Goal: Find specific page/section: Find specific page/section

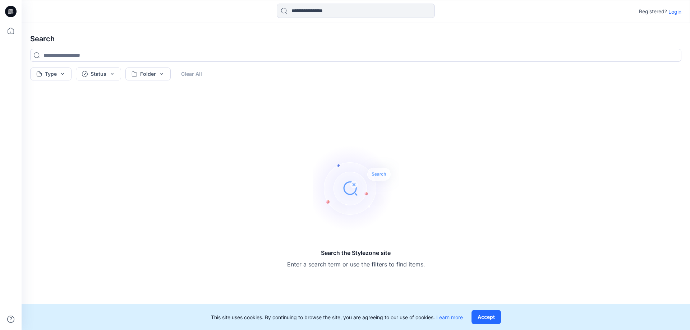
click at [671, 13] on p "Login" at bounding box center [675, 12] width 13 height 8
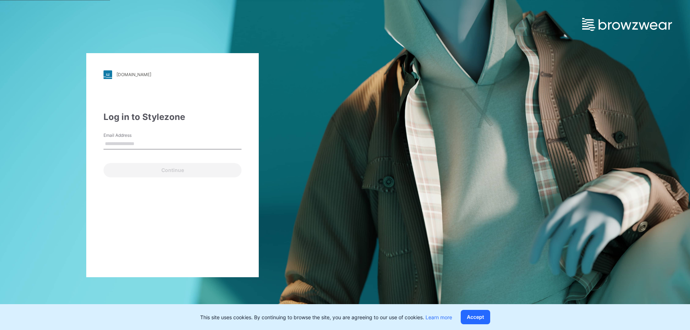
click at [153, 147] on input "Email Address" at bounding box center [173, 144] width 138 height 11
type input "**********"
drag, startPoint x: 104, startPoint y: 141, endPoint x: 124, endPoint y: 143, distance: 20.6
click at [124, 143] on input "**********" at bounding box center [173, 144] width 138 height 11
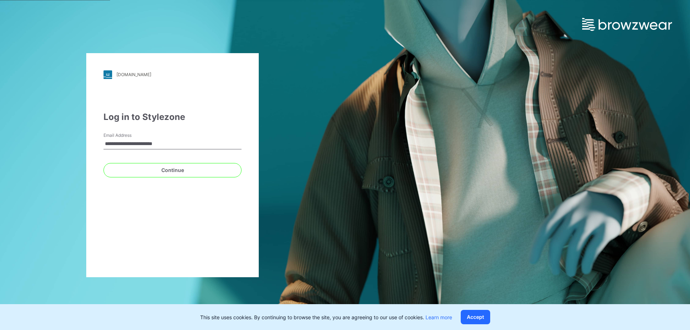
click at [124, 143] on input "**********" at bounding box center [173, 144] width 138 height 11
drag, startPoint x: 124, startPoint y: 143, endPoint x: 104, endPoint y: 146, distance: 20.2
click at [104, 146] on input "**********" at bounding box center [173, 144] width 138 height 11
click at [117, 144] on input "**********" at bounding box center [173, 144] width 138 height 11
drag, startPoint x: 124, startPoint y: 144, endPoint x: 106, endPoint y: 145, distance: 17.6
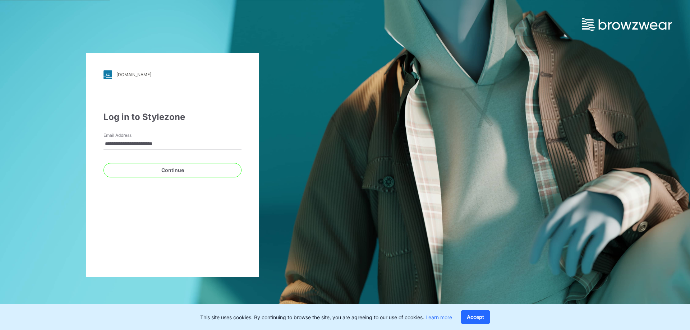
click at [106, 145] on input "**********" at bounding box center [173, 144] width 138 height 11
click at [166, 170] on button "Continue" at bounding box center [173, 170] width 138 height 14
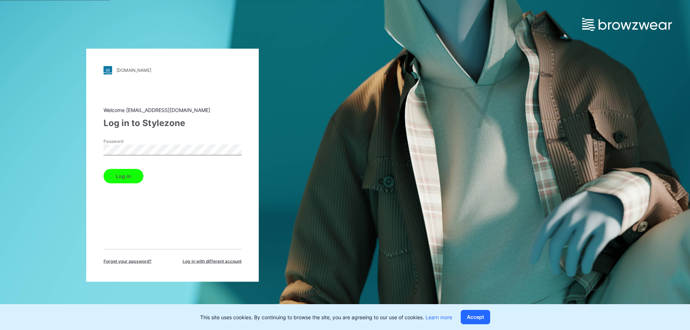
click at [104, 169] on button "Log in" at bounding box center [124, 176] width 40 height 14
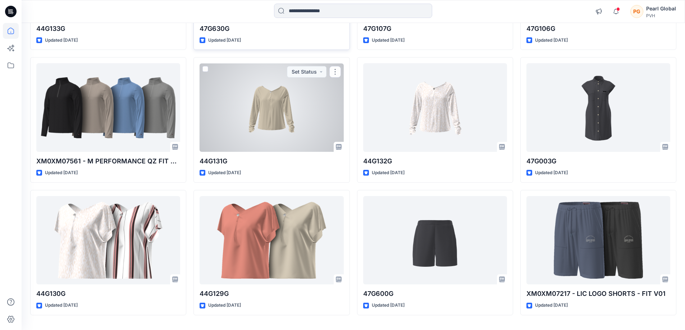
scroll to position [1418, 0]
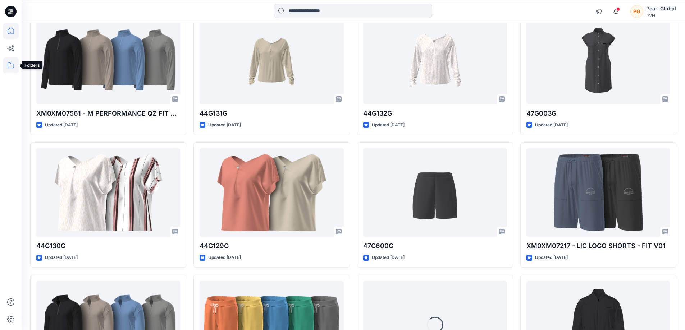
click at [9, 65] on icon at bounding box center [11, 66] width 16 height 16
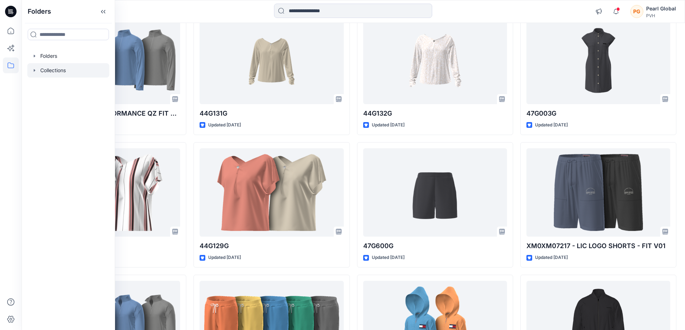
click at [33, 72] on icon "button" at bounding box center [35, 71] width 6 height 6
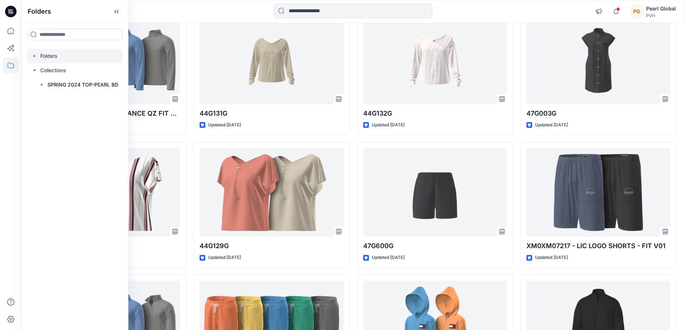
click at [36, 58] on icon "button" at bounding box center [35, 56] width 6 height 6
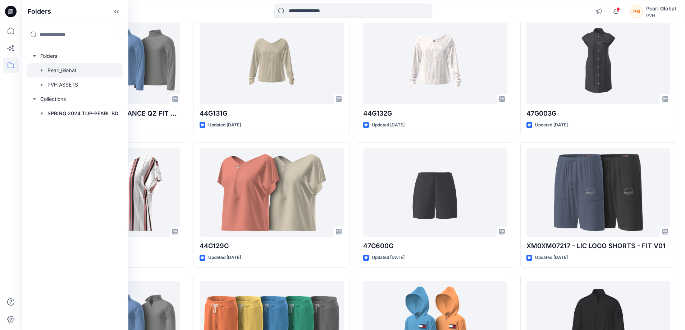
click at [40, 71] on icon "button" at bounding box center [42, 71] width 6 height 6
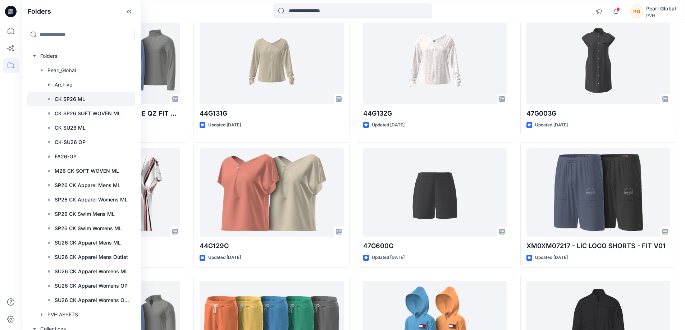
click at [91, 101] on div at bounding box center [81, 99] width 108 height 14
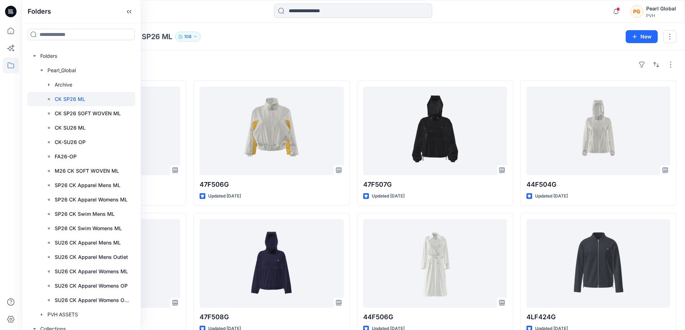
click at [427, 59] on div "Styles 4LF515G Updated [DATE] 47F505G Updated [DATE] 4LF427G Updated [DATE] 47F…" at bounding box center [353, 278] width 663 height 456
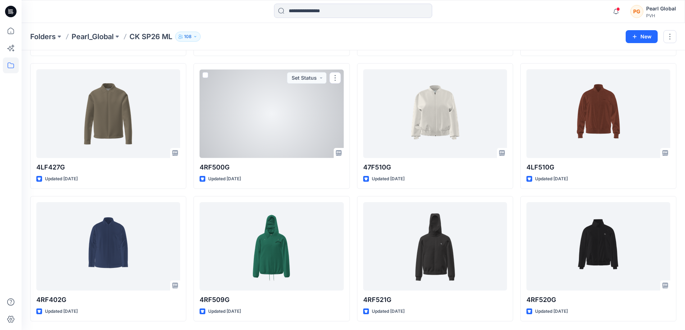
scroll to position [292, 0]
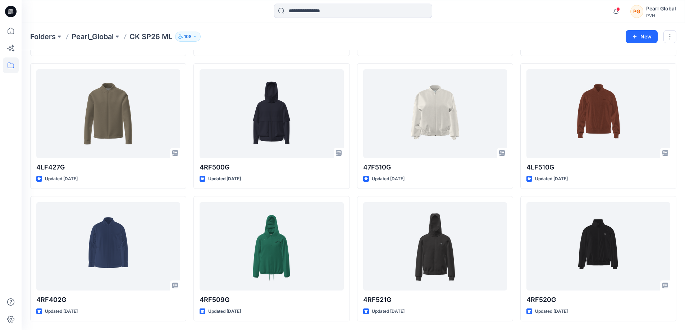
click at [353, 234] on div "4LF515G Updated [DATE] 47F505G Updated [DATE] 4LF427G Updated [DATE] 4RF402G Up…" at bounding box center [353, 60] width 646 height 524
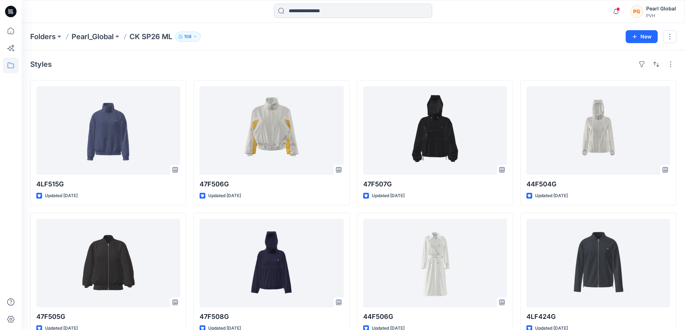
scroll to position [0, 0]
click at [12, 64] on icon at bounding box center [11, 66] width 16 height 16
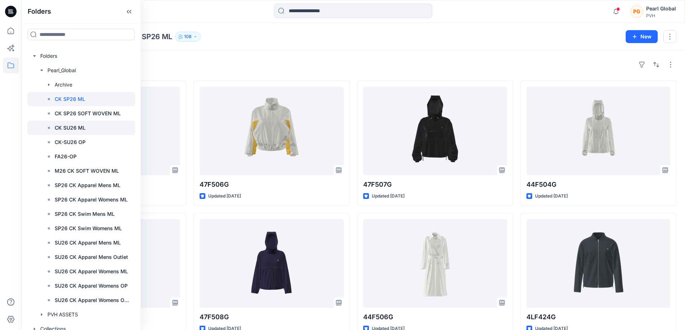
click at [77, 135] on div at bounding box center [81, 128] width 108 height 14
click at [77, 136] on body "Folders Folders Pearl_Global Archive CK SP26 ML CK SP26 SOFT WOVEN ML CK SU26 M…" at bounding box center [342, 306] width 685 height 613
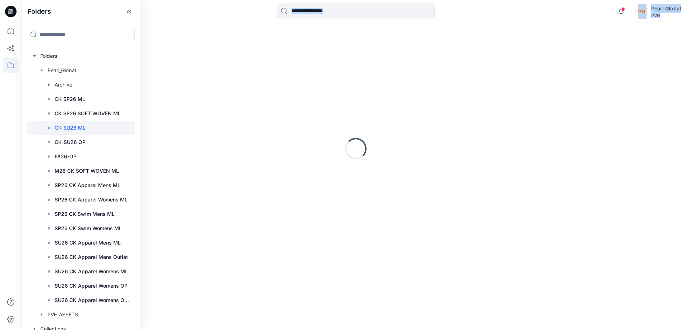
click at [307, 33] on div "Loading..." at bounding box center [356, 36] width 669 height 27
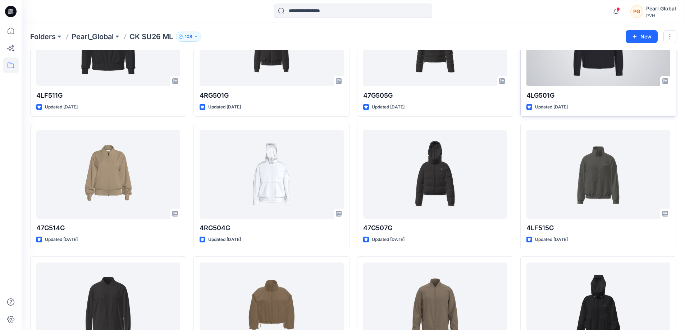
scroll to position [108, 0]
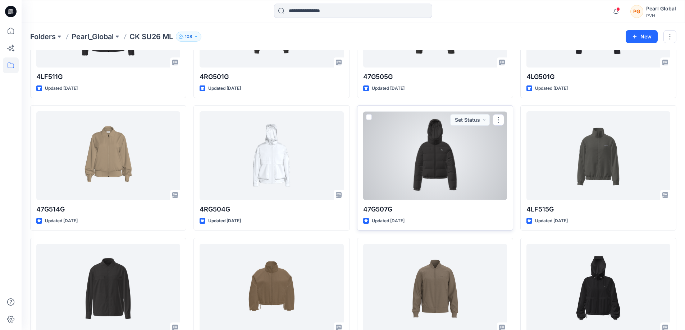
click at [456, 172] on div at bounding box center [435, 155] width 144 height 89
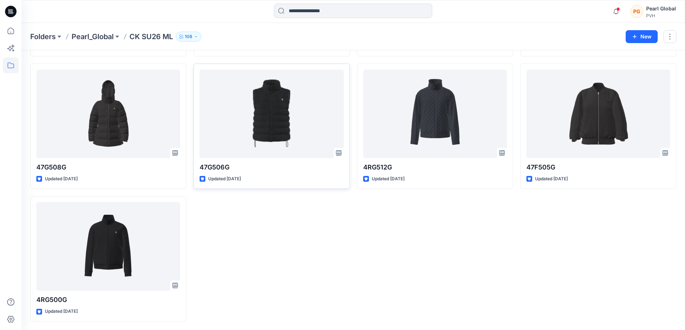
scroll to position [354, 0]
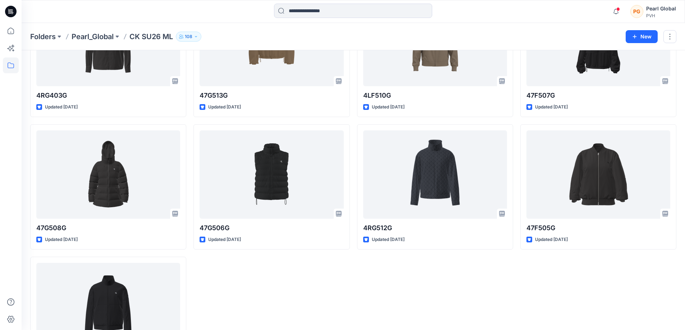
click at [264, 304] on div "4RG501G Updated [DATE] 4RG504G Updated [DATE] 47G513G Updated [DATE] 47G506G Up…" at bounding box center [271, 54] width 156 height 656
click at [262, 293] on div "4RG501G Updated [DATE] 4RG504G Updated [DATE] 47G513G Updated [DATE] 47G506G Up…" at bounding box center [271, 54] width 156 height 656
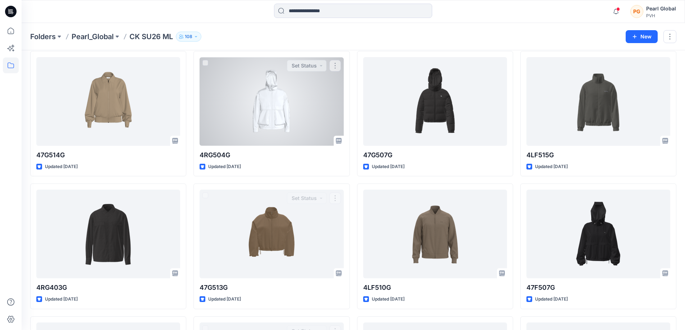
scroll to position [103, 0]
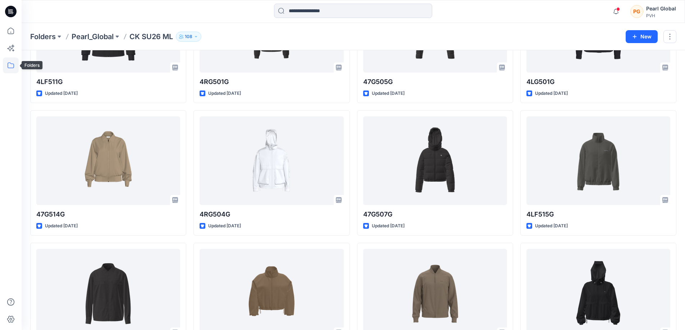
click at [7, 65] on icon at bounding box center [11, 66] width 16 height 16
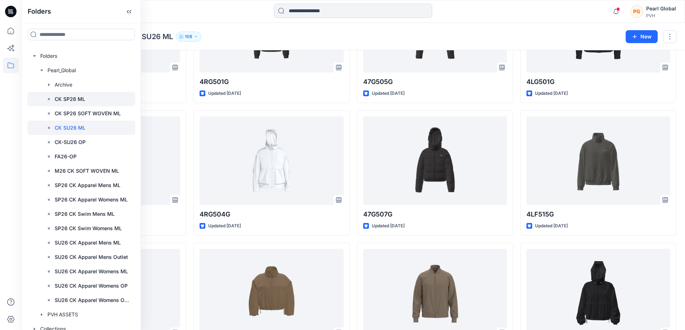
click at [96, 100] on div at bounding box center [81, 99] width 108 height 14
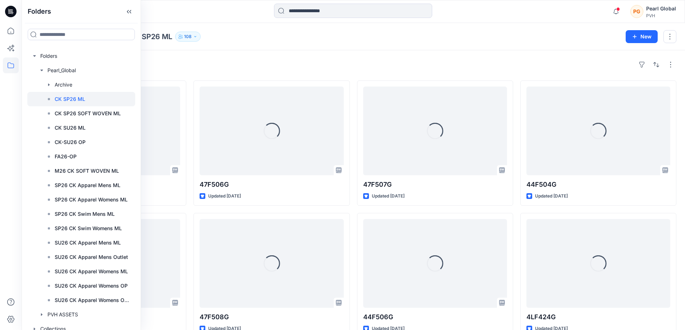
click at [428, 41] on div "Folders Pearl_Global CK SP26 ML 108" at bounding box center [325, 37] width 590 height 10
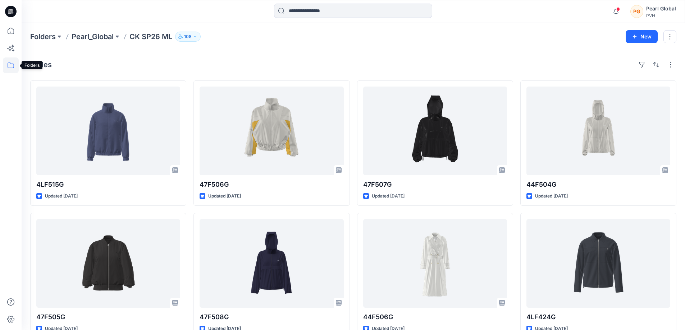
click at [9, 62] on icon at bounding box center [11, 66] width 16 height 16
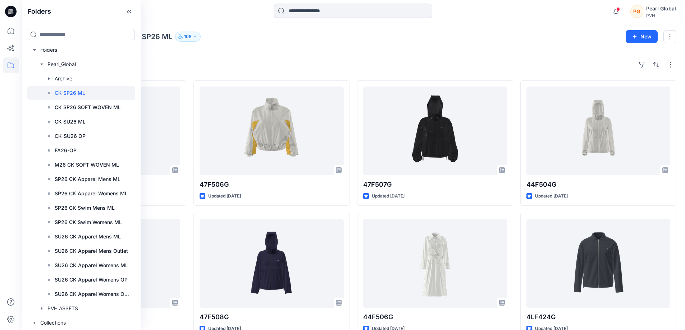
click at [263, 58] on div "Styles 4LF515G Updated [DATE] 47F505G Updated [DATE] 4LF427G Updated [DATE] 4RF…" at bounding box center [353, 331] width 663 height 563
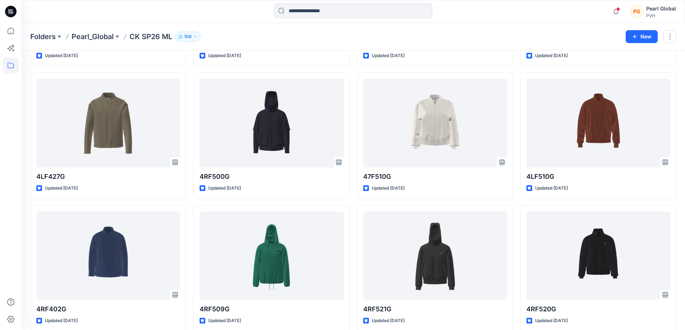
scroll to position [292, 0]
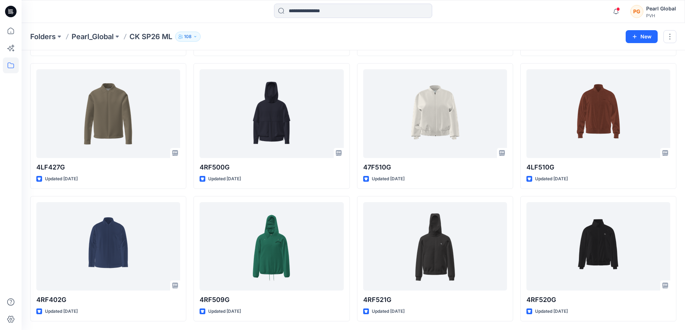
click at [466, 38] on div "Folders Pearl_Global CK SP26 ML 108" at bounding box center [325, 37] width 590 height 10
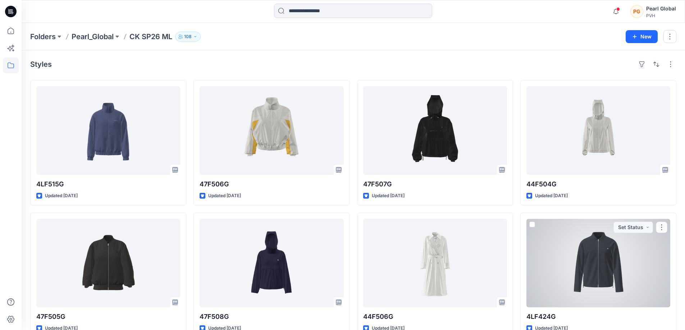
scroll to position [0, 0]
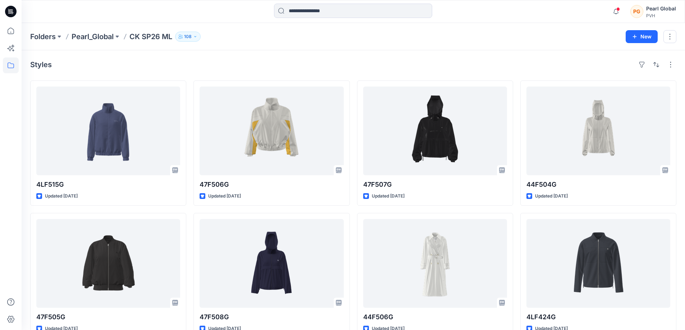
click at [15, 8] on icon at bounding box center [11, 12] width 12 height 12
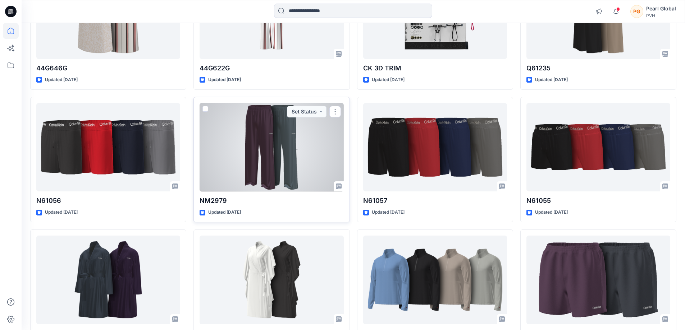
scroll to position [216, 0]
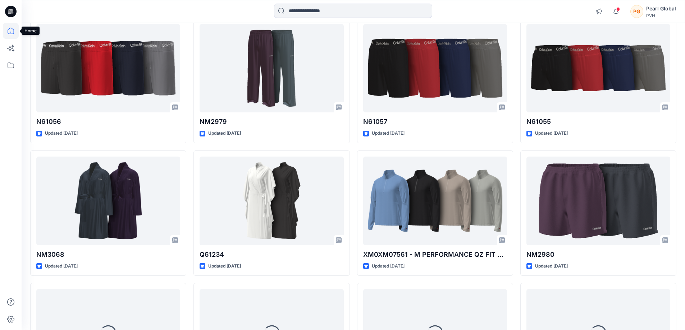
click at [12, 32] on icon at bounding box center [11, 31] width 16 height 16
click at [10, 65] on icon at bounding box center [11, 66] width 16 height 16
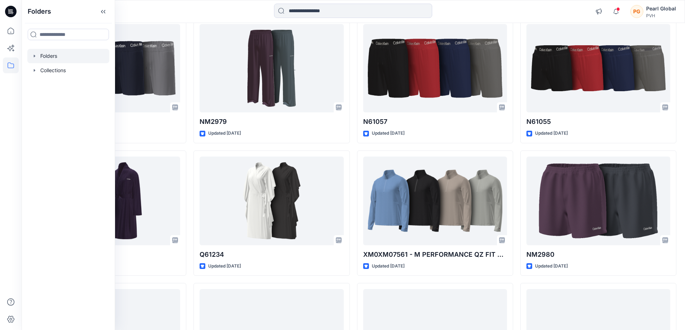
click at [35, 56] on icon "button" at bounding box center [35, 56] width 6 height 6
click at [45, 70] on icon "button" at bounding box center [42, 71] width 6 height 6
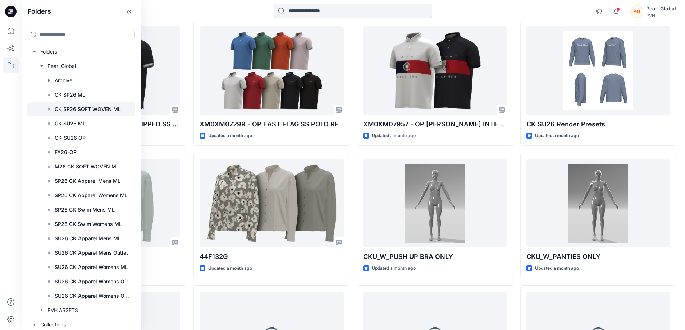
scroll to position [0, 0]
click at [164, 12] on div at bounding box center [105, 12] width 166 height 16
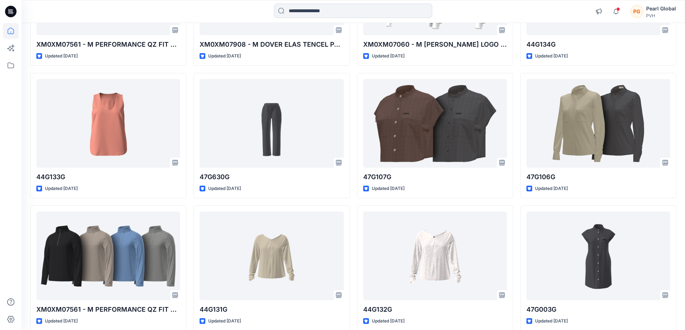
scroll to position [1402, 0]
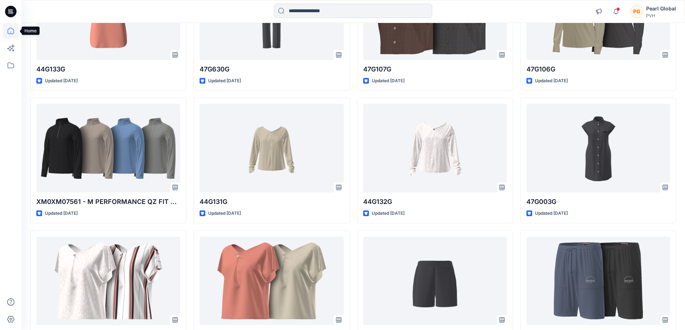
click at [11, 27] on icon at bounding box center [11, 31] width 16 height 16
click at [8, 64] on icon at bounding box center [11, 66] width 16 height 16
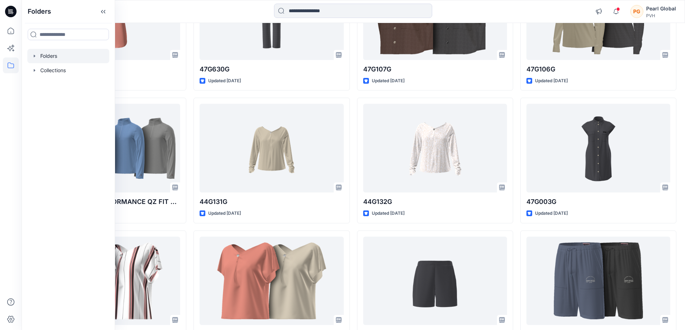
click at [36, 56] on icon "button" at bounding box center [35, 56] width 6 height 6
click at [41, 72] on icon "button" at bounding box center [42, 71] width 6 height 6
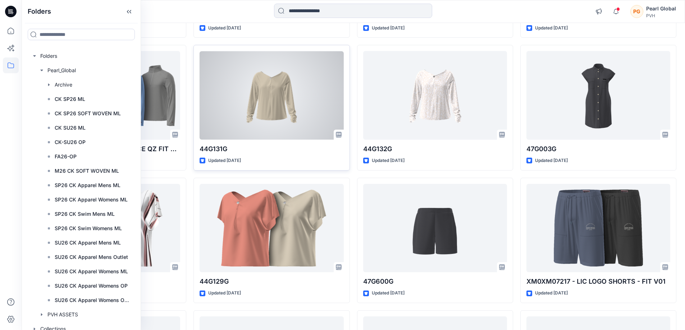
scroll to position [1474, 0]
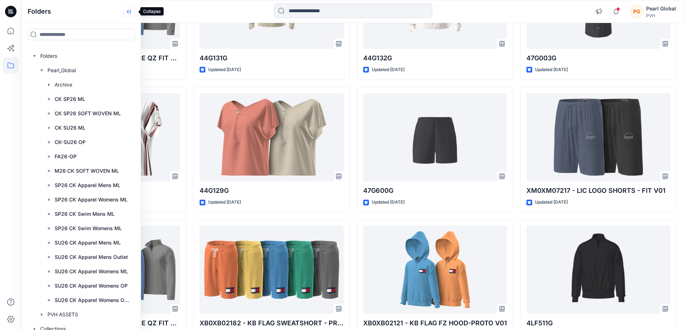
click at [133, 12] on icon at bounding box center [129, 12] width 12 height 12
